Goal: Book appointment/travel/reservation

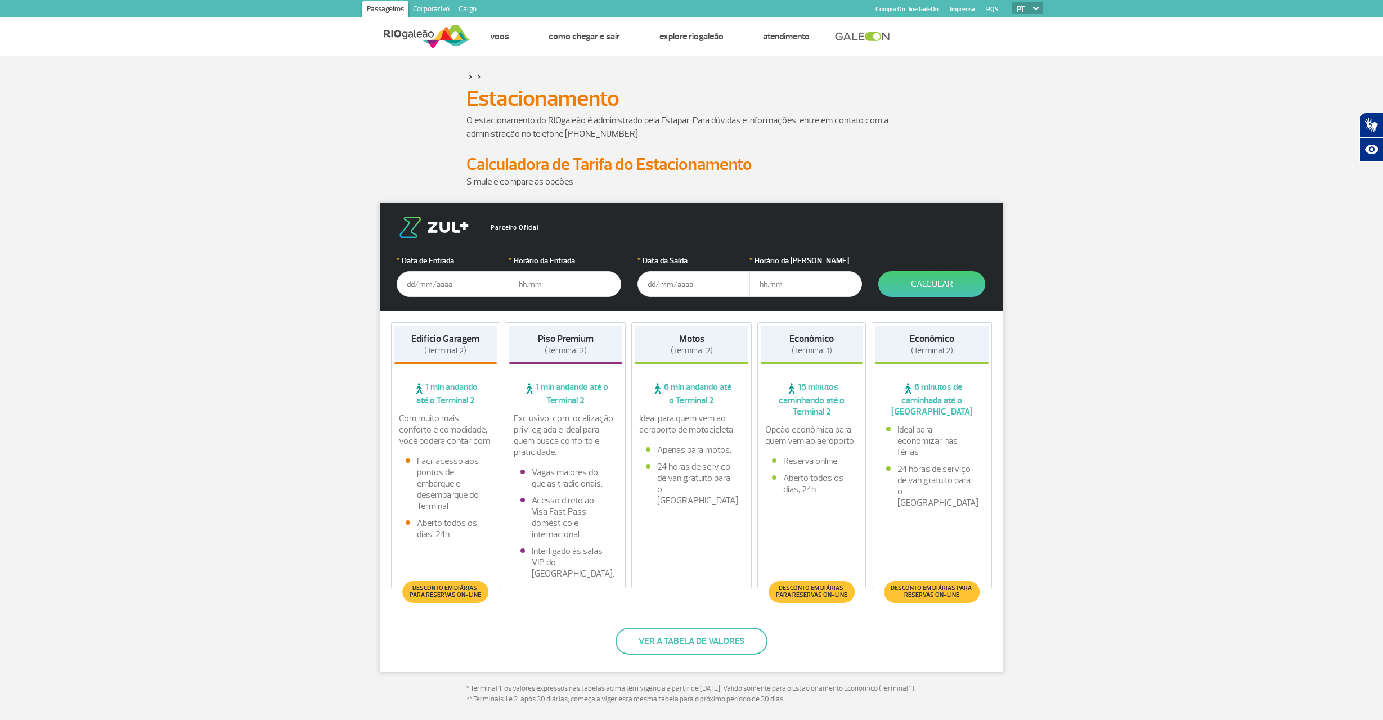
click at [443, 284] on input "text" at bounding box center [453, 284] width 113 height 26
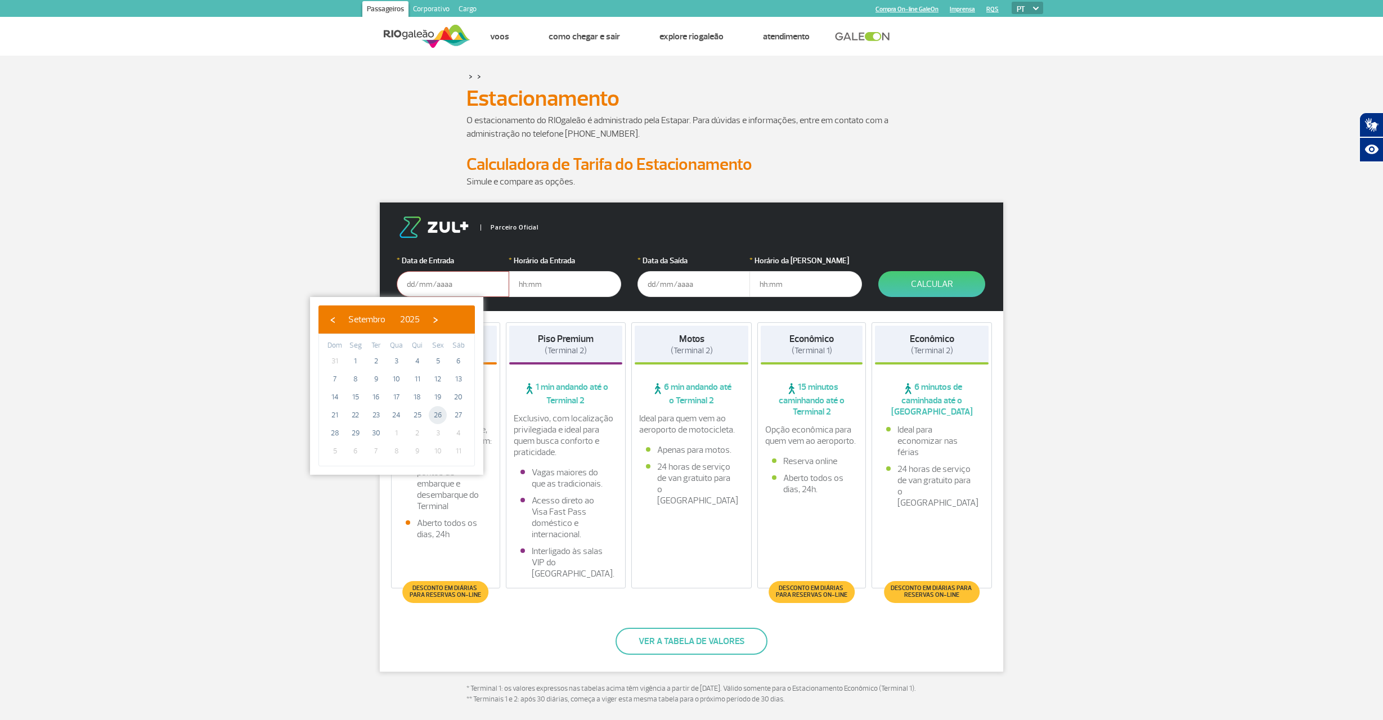
click at [439, 416] on span "26" at bounding box center [438, 415] width 18 height 18
type input "[DATE]"
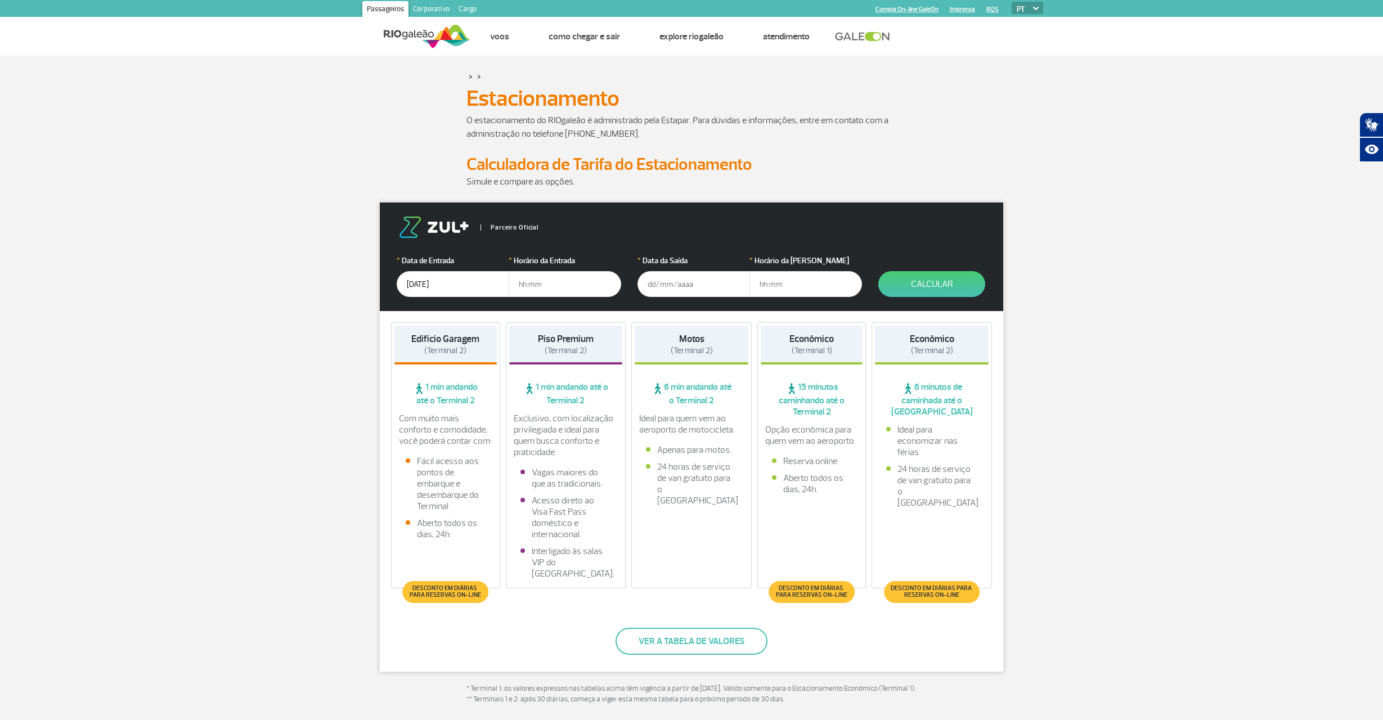
click at [551, 288] on input "text" at bounding box center [565, 284] width 113 height 26
type input "08:00"
click at [654, 283] on input "text" at bounding box center [694, 284] width 113 height 26
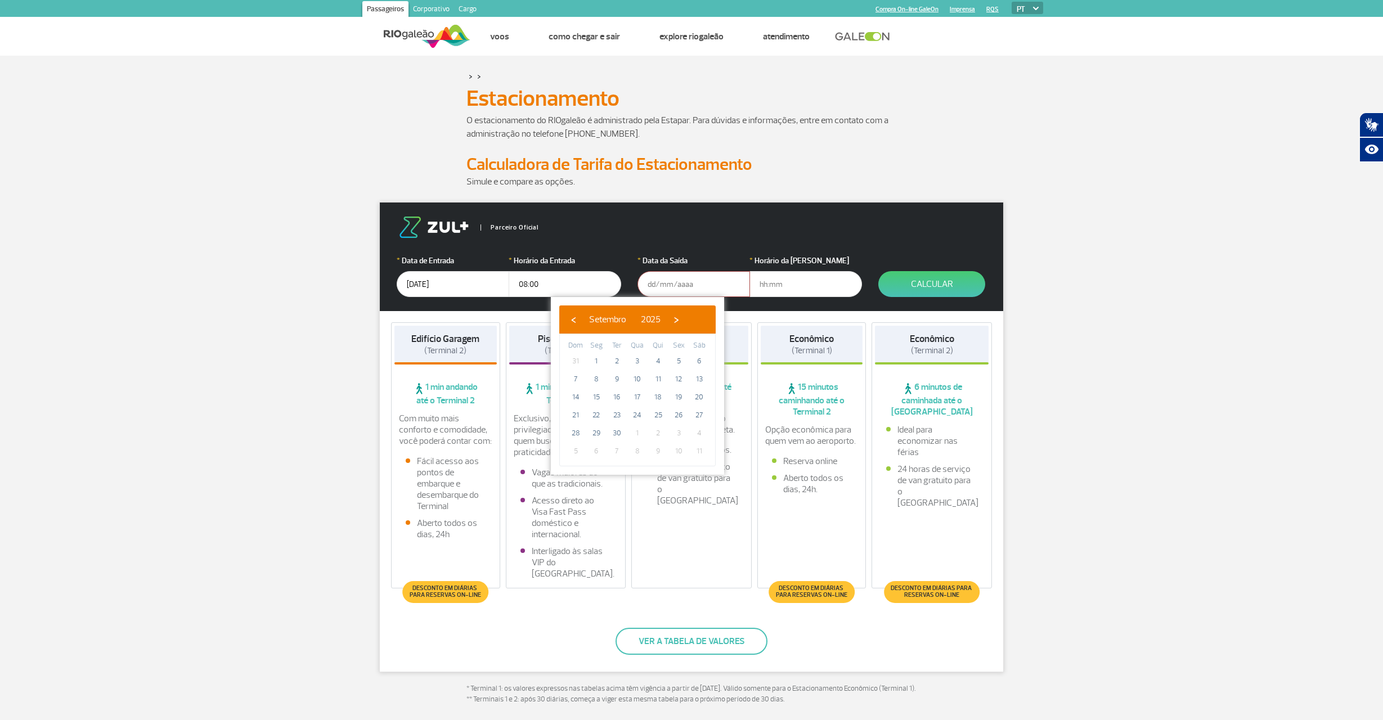
drag, startPoint x: 701, startPoint y: 322, endPoint x: 647, endPoint y: 353, distance: 62.3
click at [653, 340] on bs-calendar-layout "‹ ​ Setembro ​ 2025 ​ › Dom Seg Ter Qua Qui Sex Sáb 31 1 2 3 4 5 6 7 8 9 10 11 …" at bounding box center [637, 386] width 156 height 161
click at [619, 433] on span "30" at bounding box center [617, 433] width 18 height 18
type input "[DATE]"
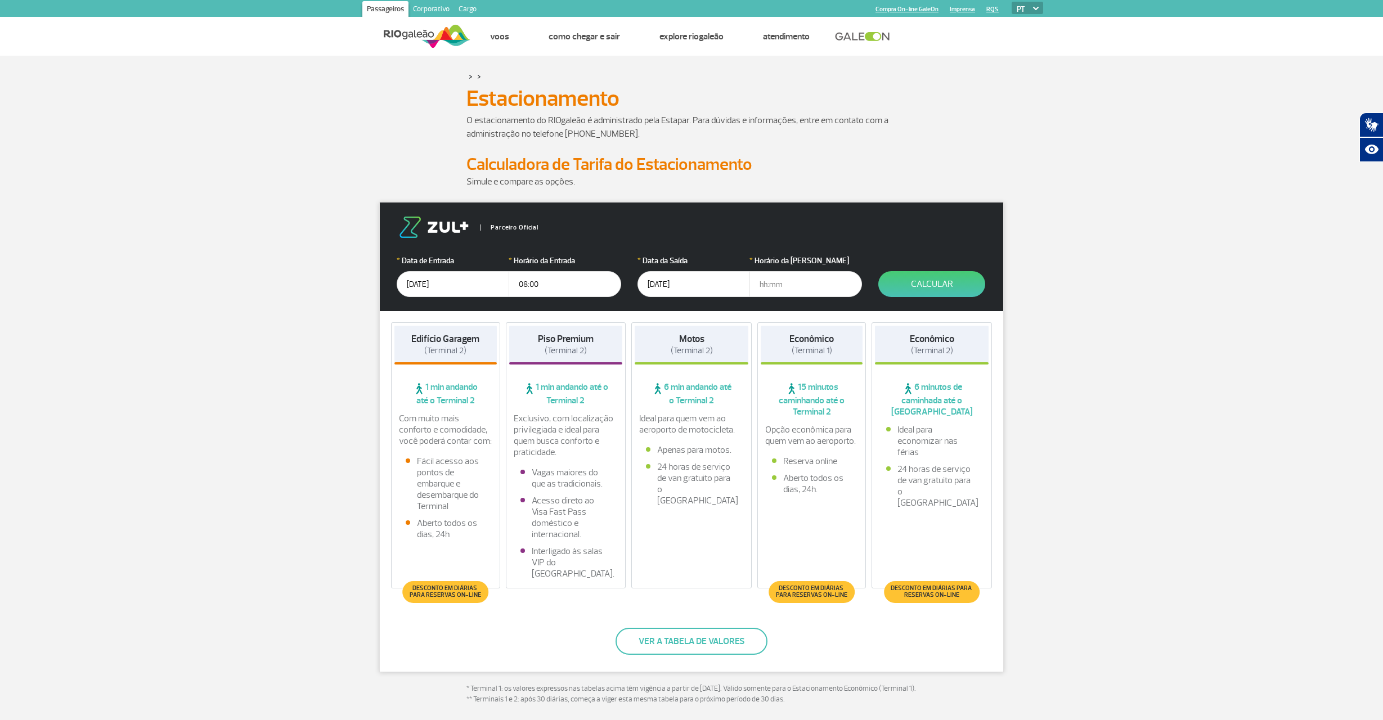
click at [773, 285] on input "text" at bounding box center [806, 284] width 113 height 26
type input "18:00"
click at [913, 281] on button "Calcular" at bounding box center [932, 284] width 107 height 26
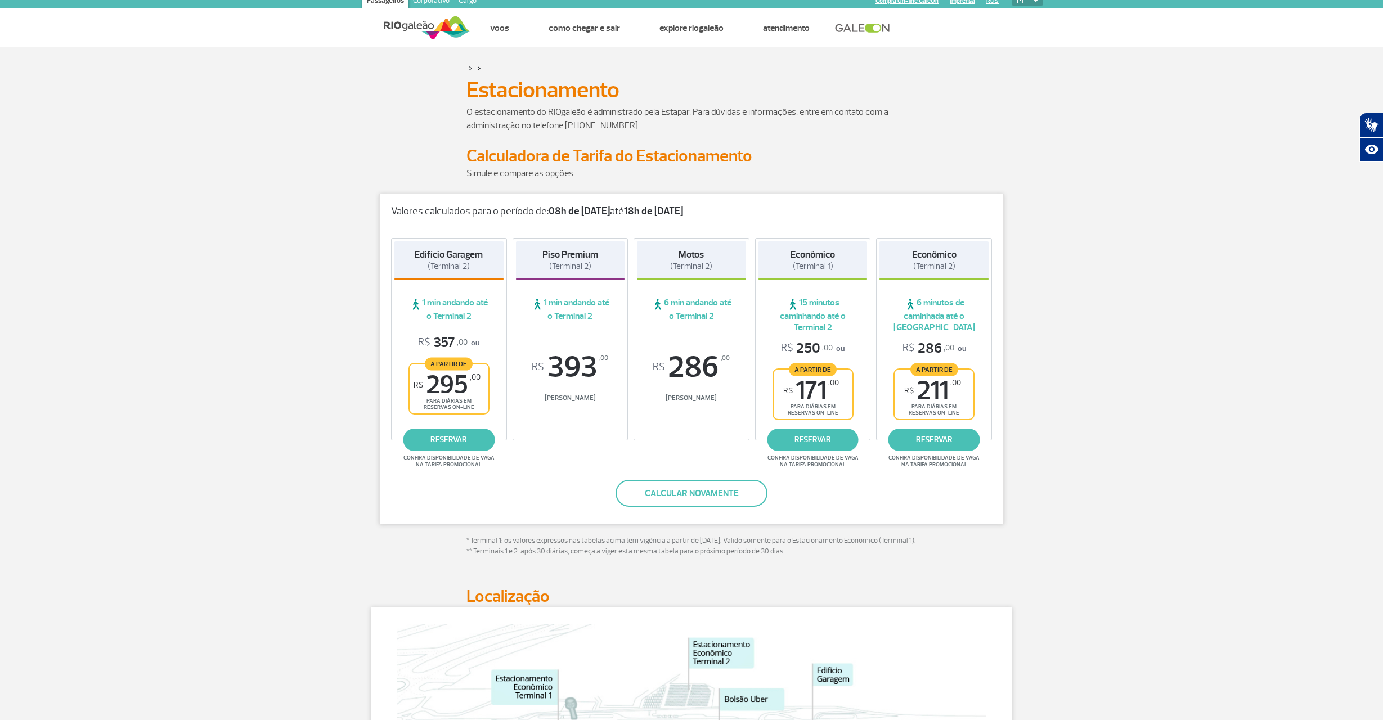
scroll to position [16, 0]
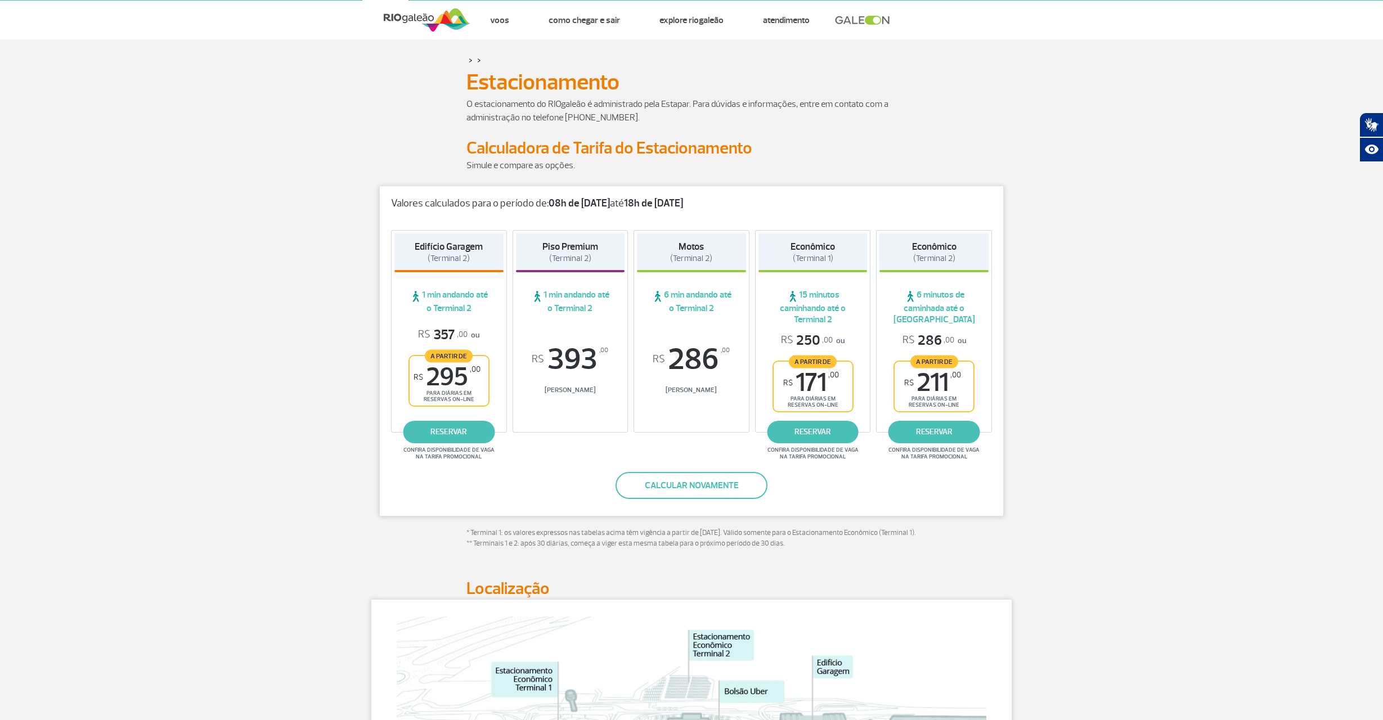
click at [573, 356] on span "R$ 393 ,00" at bounding box center [570, 359] width 109 height 30
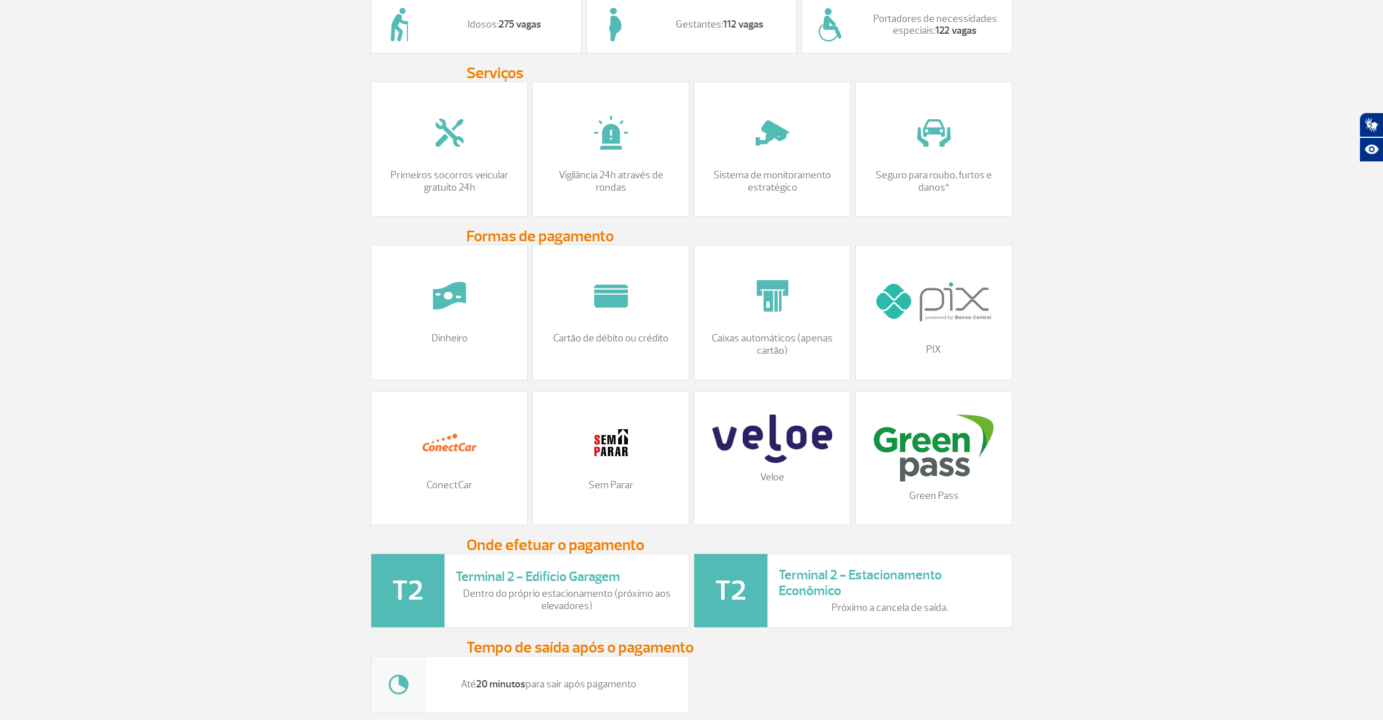
scroll to position [970, 0]
